Goal: Task Accomplishment & Management: Manage account settings

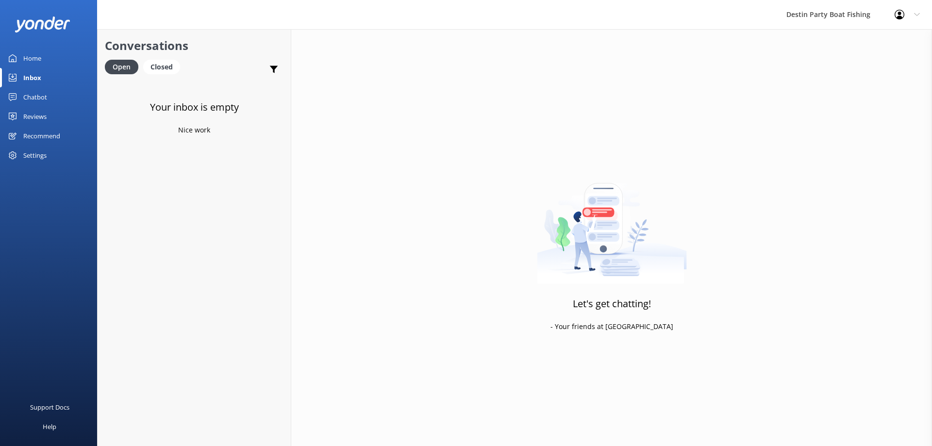
click at [25, 80] on div "Inbox" at bounding box center [32, 77] width 18 height 19
click at [916, 24] on div "Profile Settings Logout" at bounding box center [908, 14] width 50 height 29
click at [875, 63] on link "Logout" at bounding box center [883, 65] width 97 height 24
